Goal: Information Seeking & Learning: Learn about a topic

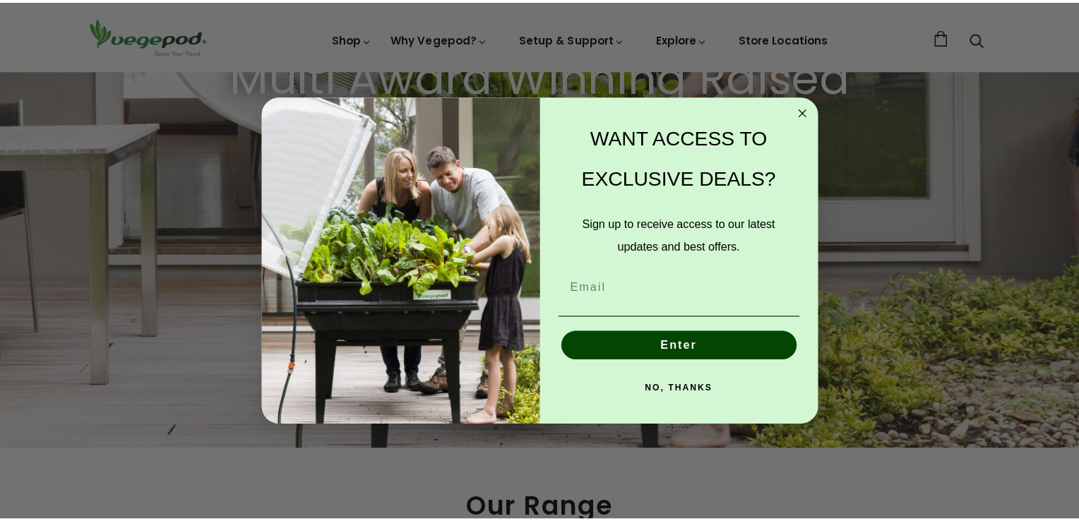
scroll to position [381, 0]
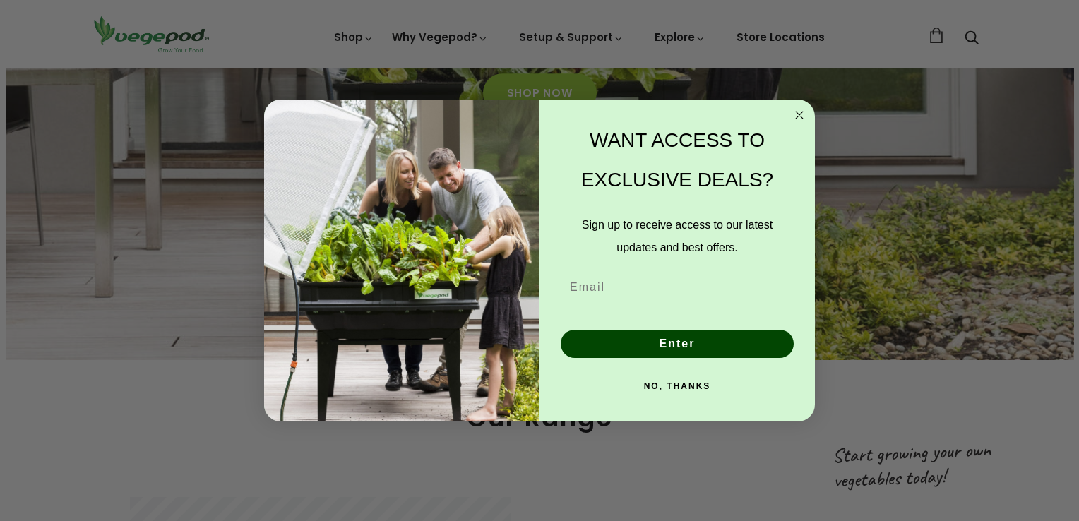
drag, startPoint x: 0, startPoint y: 0, endPoint x: 1069, endPoint y: 88, distance: 1073.1
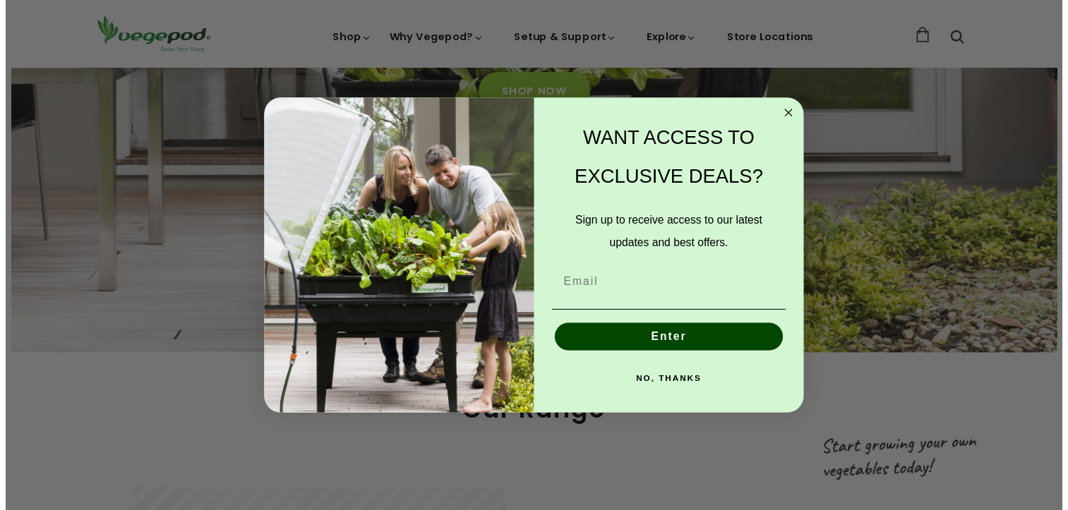
scroll to position [0, 258]
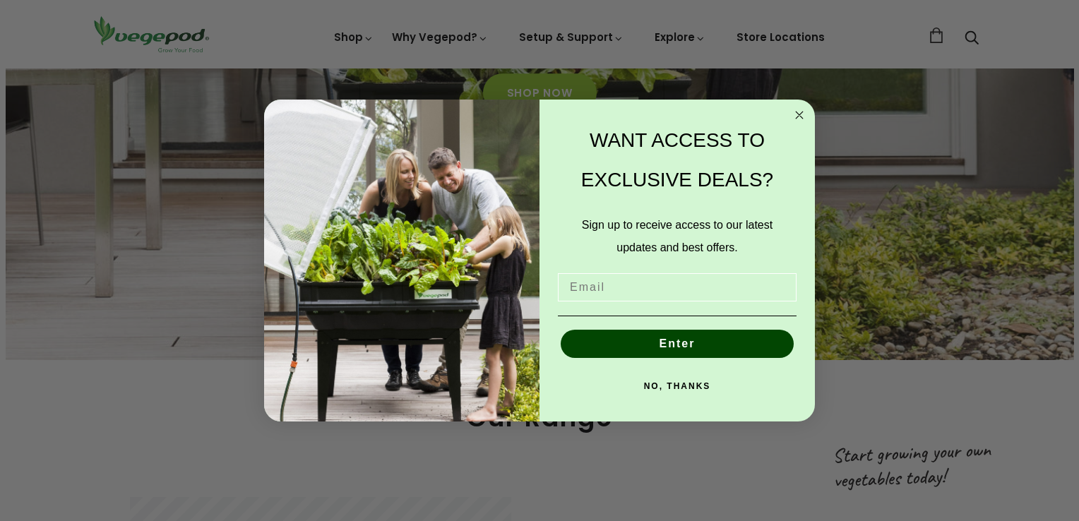
click at [603, 286] on input "Email" at bounding box center [677, 287] width 239 height 28
type input "lry_walker@hotmail.com"
click at [678, 344] on button "Enter" at bounding box center [676, 344] width 233 height 28
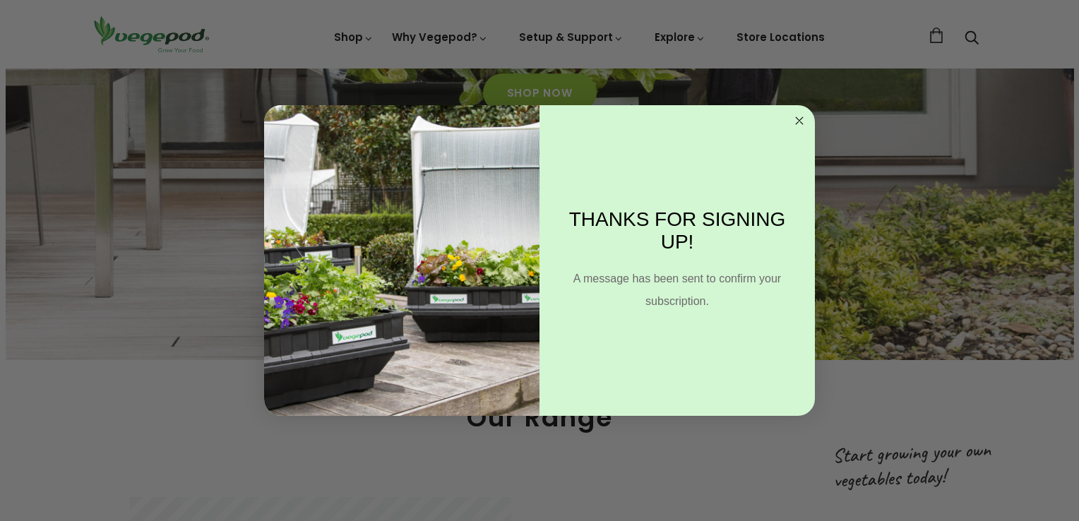
click at [799, 122] on circle "Close dialog" at bounding box center [799, 121] width 16 height 16
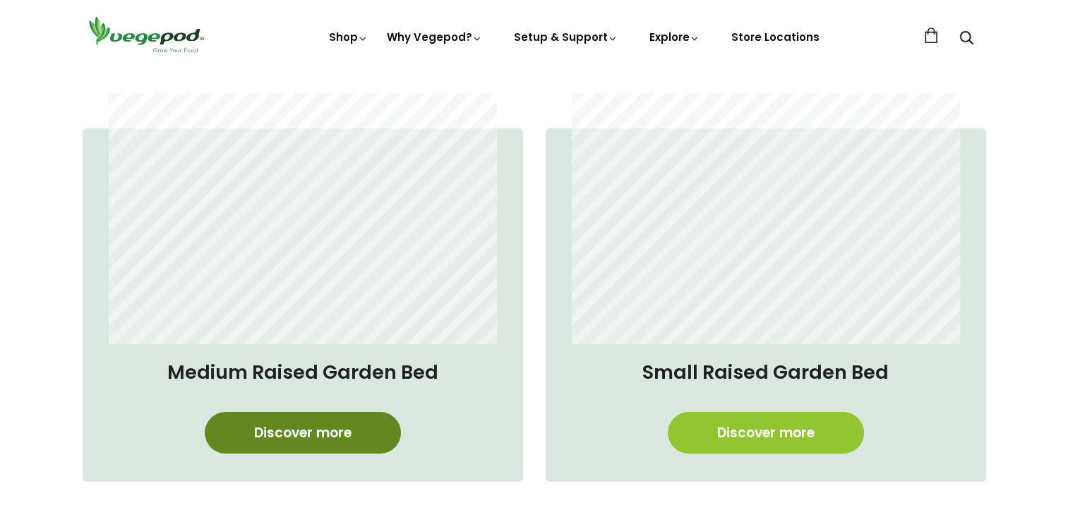
scroll to position [0, 1021]
click at [308, 434] on link "Discover more" at bounding box center [303, 433] width 196 height 42
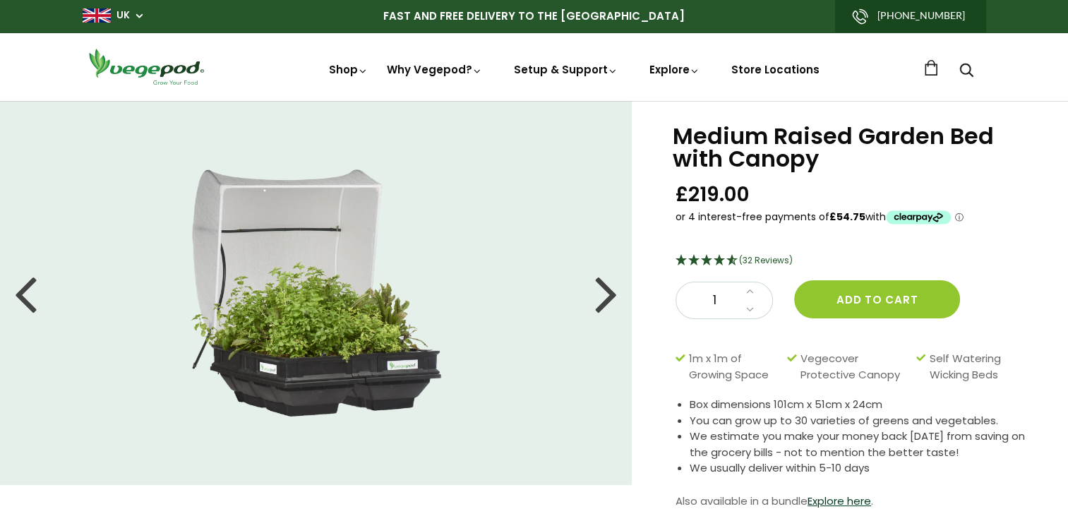
scroll to position [17, 0]
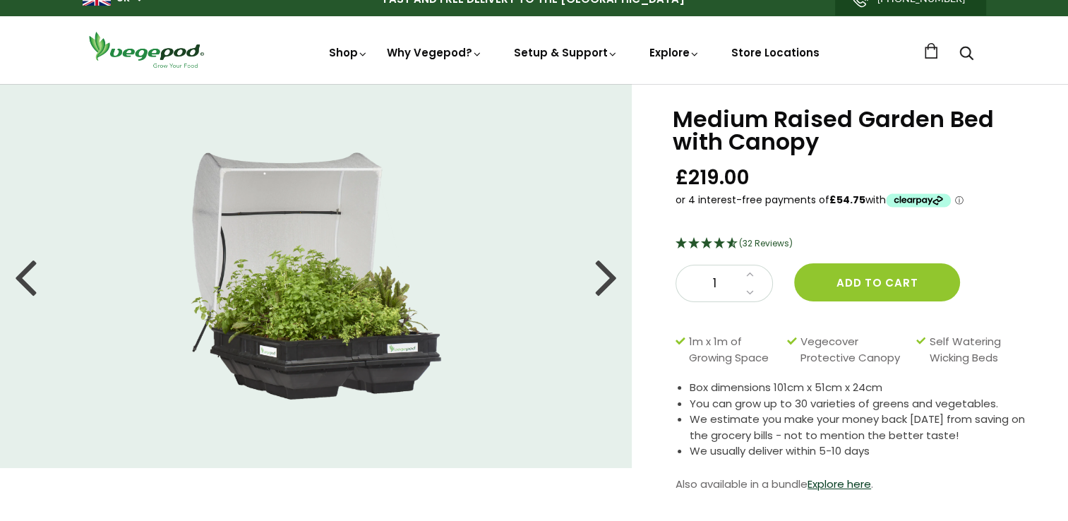
click at [23, 274] on div at bounding box center [25, 276] width 23 height 64
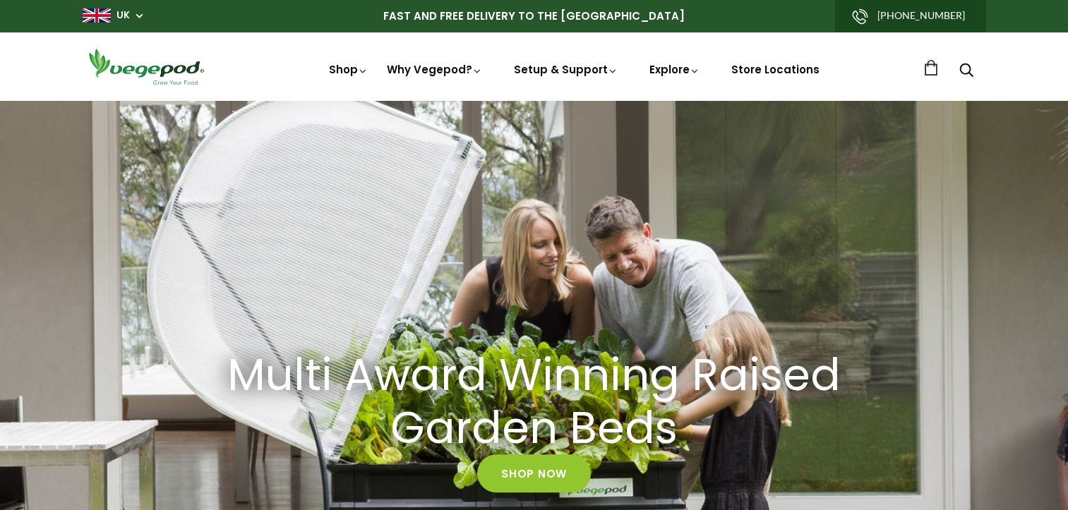
scroll to position [1109, 0]
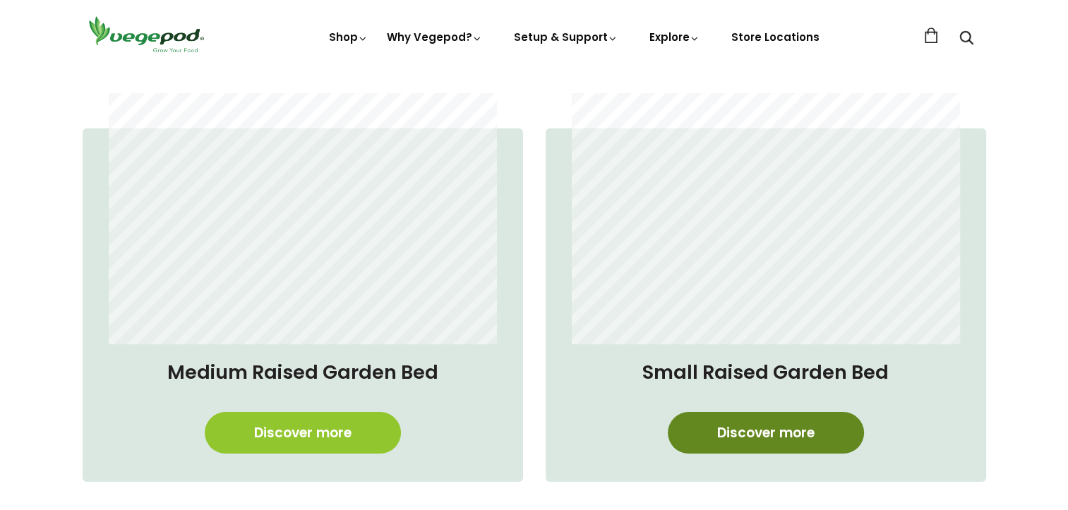
click at [764, 435] on link "Discover more" at bounding box center [766, 433] width 196 height 42
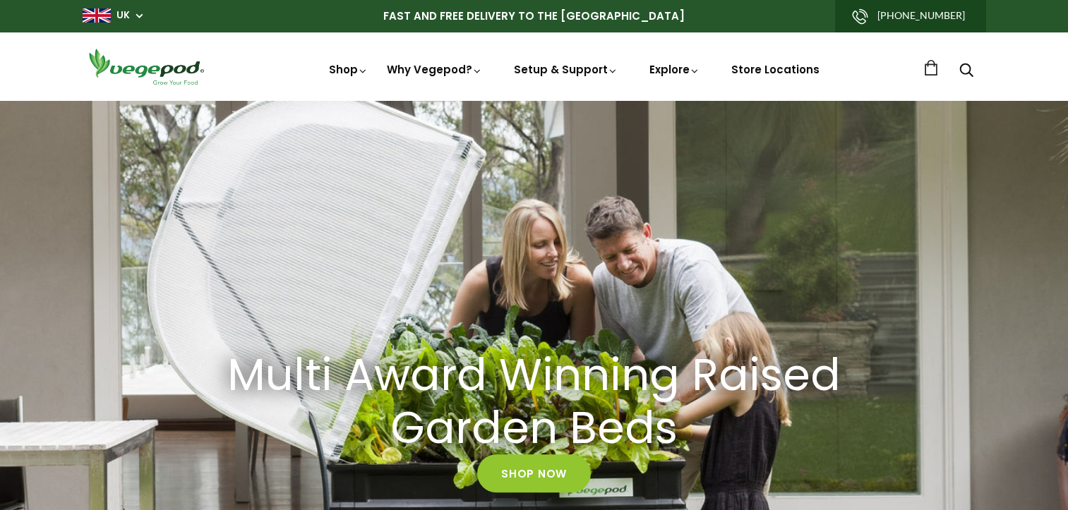
scroll to position [1109, 0]
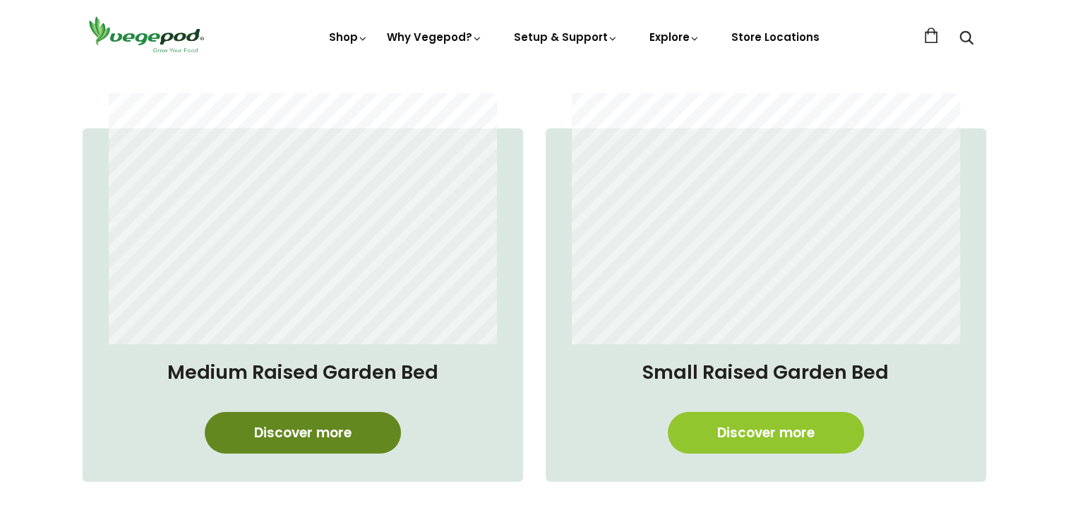
click at [293, 434] on link "Discover more" at bounding box center [303, 433] width 196 height 42
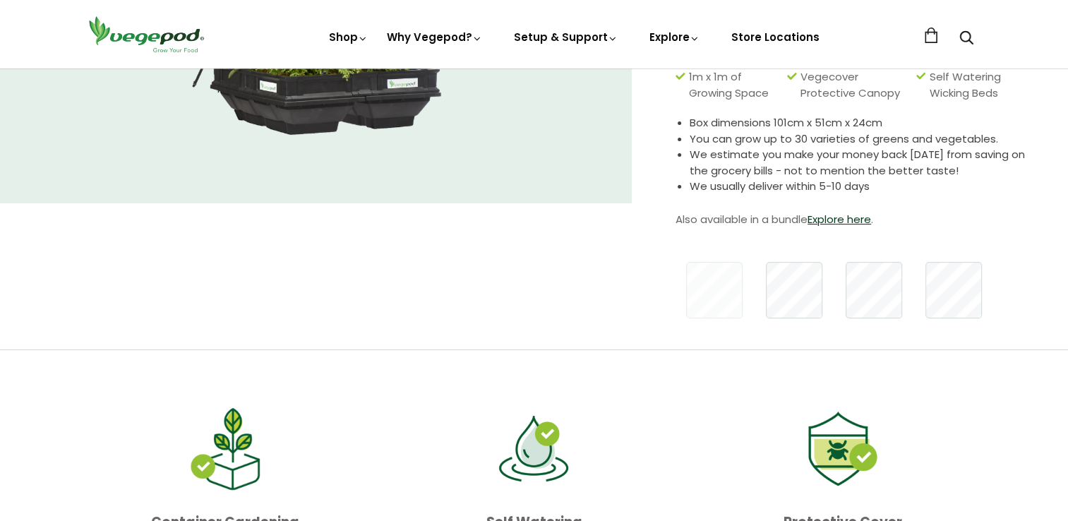
scroll to position [313, 0]
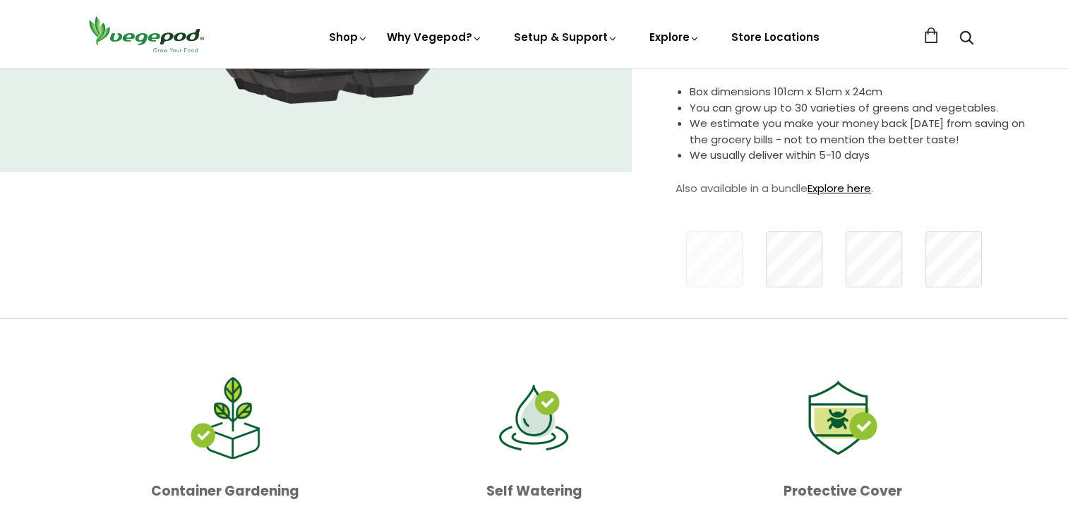
click at [837, 188] on link "Explore here" at bounding box center [840, 188] width 64 height 15
